Goal: Information Seeking & Learning: Learn about a topic

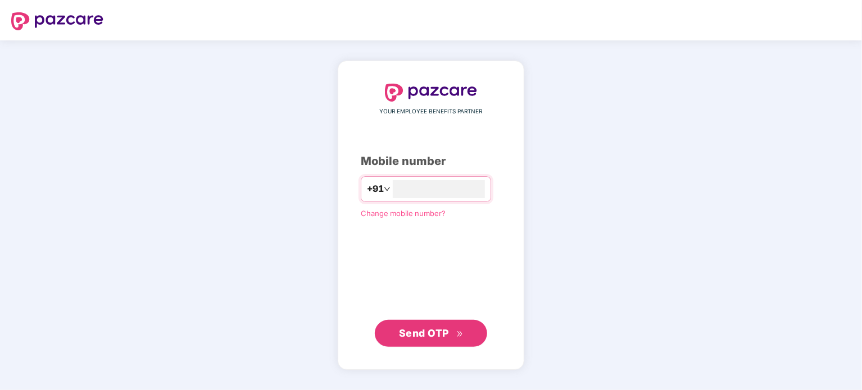
type input "**********"
click at [433, 329] on span "Send OTP" at bounding box center [424, 333] width 50 height 12
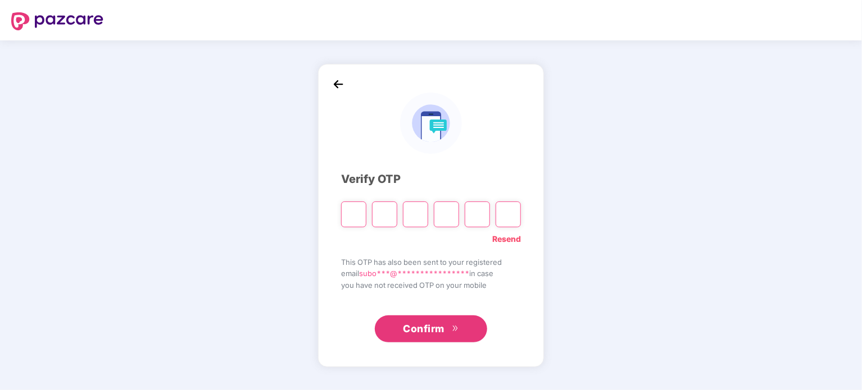
type input "*"
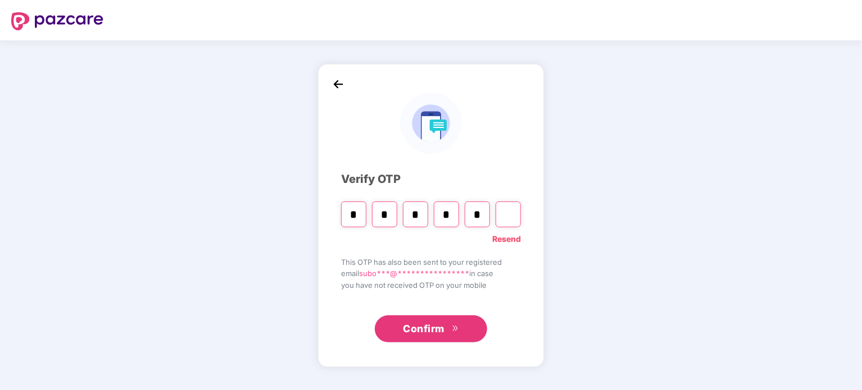
type input "*"
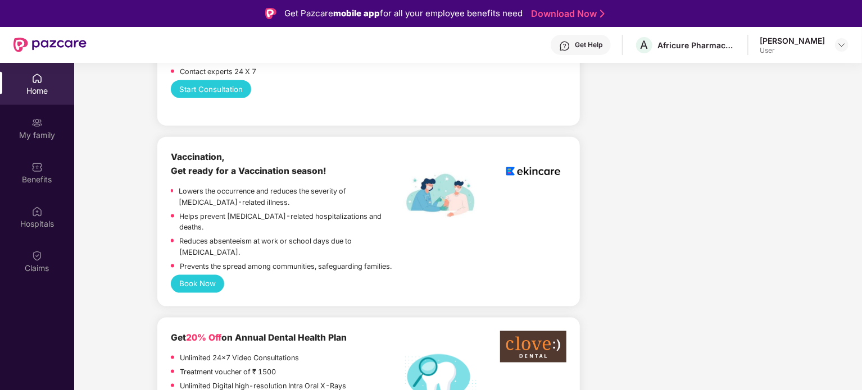
scroll to position [658, 0]
click at [39, 130] on div "My family" at bounding box center [37, 135] width 74 height 11
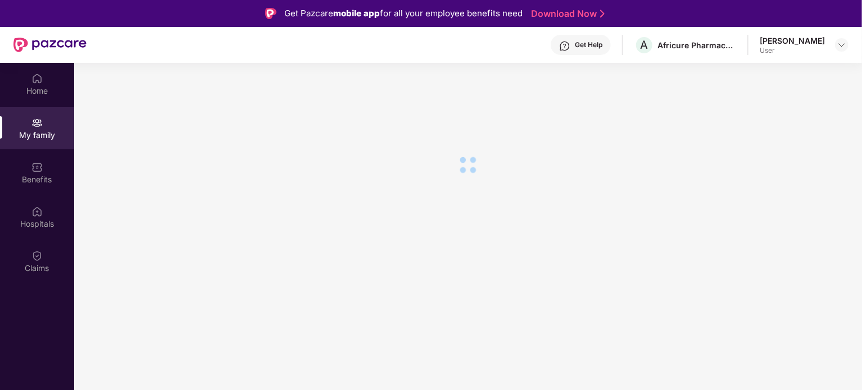
scroll to position [0, 0]
click at [39, 96] on div "Home" at bounding box center [37, 90] width 74 height 11
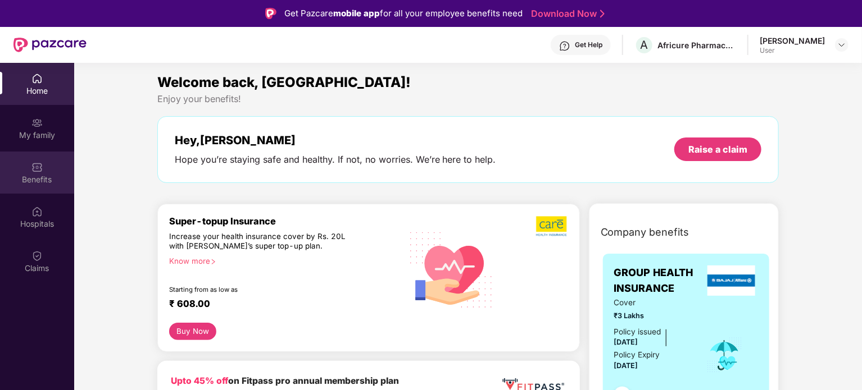
click at [40, 186] on div "Benefits" at bounding box center [37, 173] width 74 height 42
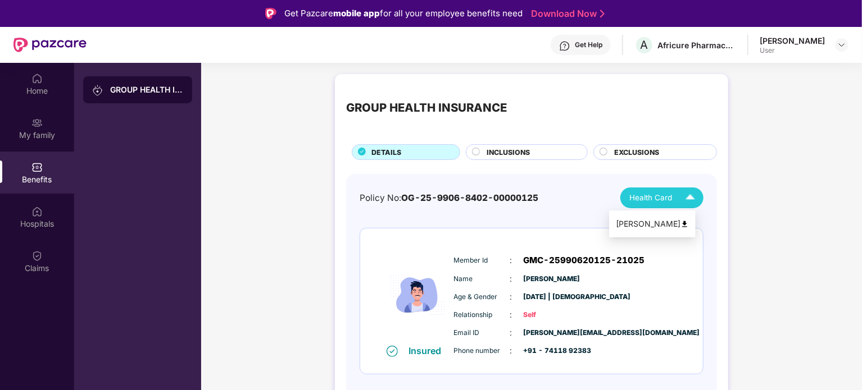
click at [670, 198] on span "Health Card" at bounding box center [650, 198] width 43 height 12
click at [671, 219] on div "Subodha Kumar Panda" at bounding box center [652, 224] width 73 height 12
click at [497, 153] on span "INCLUSIONS" at bounding box center [507, 152] width 43 height 11
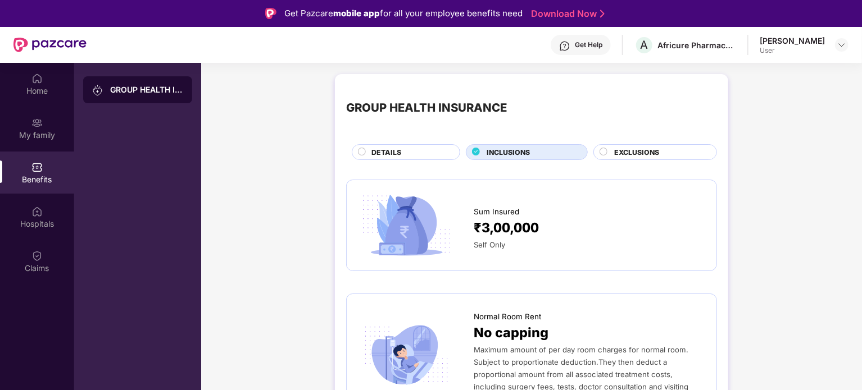
click at [624, 148] on span "EXCLUSIONS" at bounding box center [636, 152] width 45 height 11
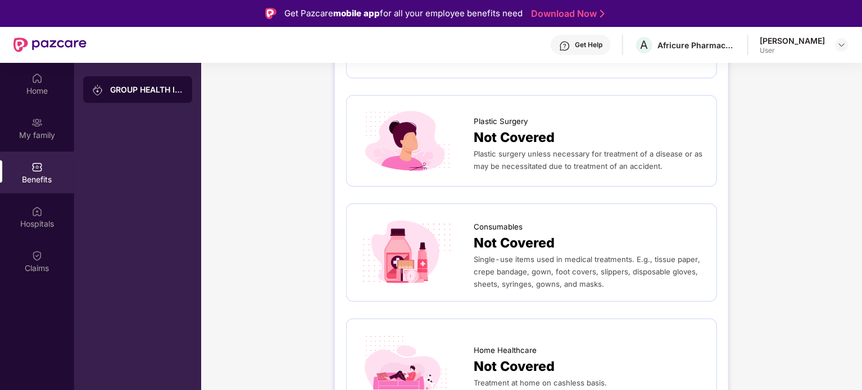
scroll to position [63, 0]
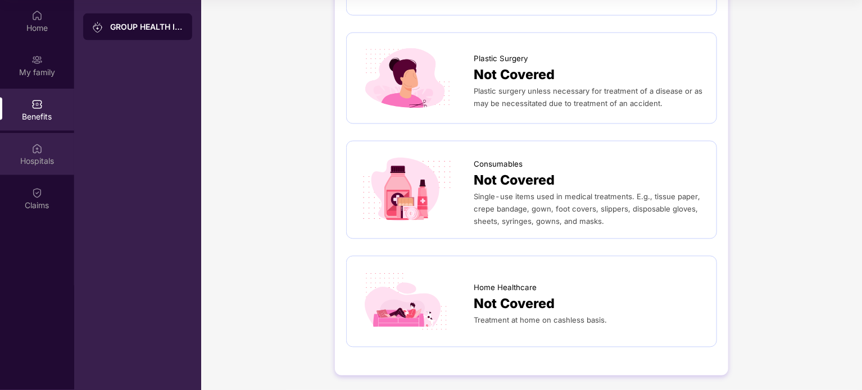
click at [46, 163] on div "Hospitals" at bounding box center [37, 161] width 74 height 11
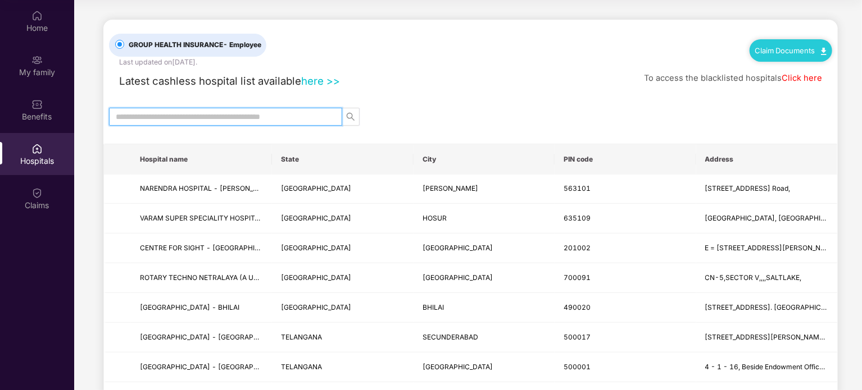
click at [247, 117] on input "text" at bounding box center [221, 117] width 211 height 12
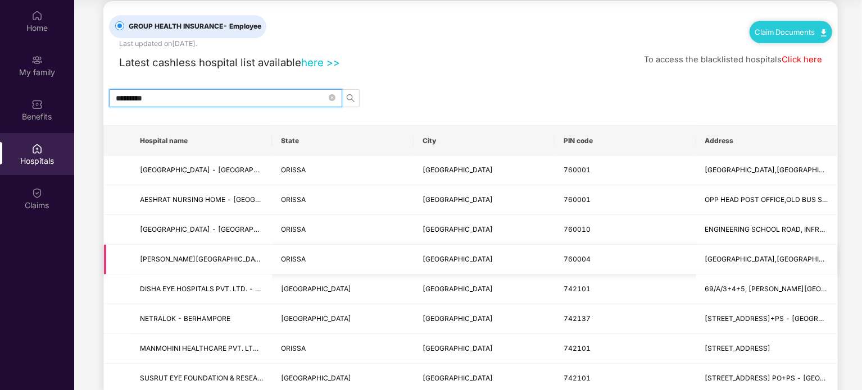
scroll to position [17, 0]
type input "*********"
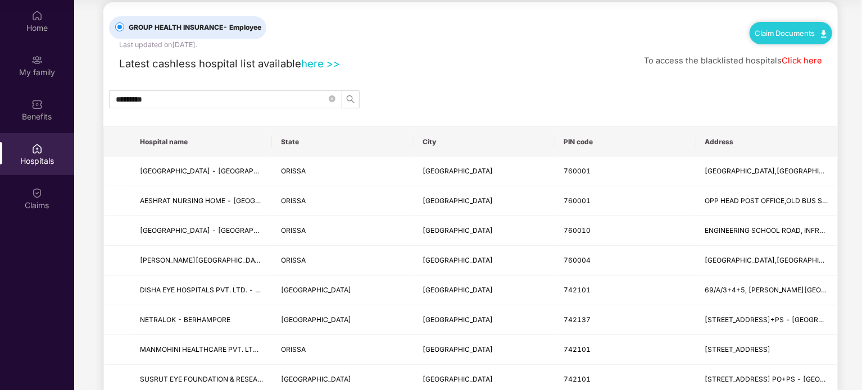
click at [329, 62] on link "here >>" at bounding box center [320, 63] width 39 height 12
